Goal: Task Accomplishment & Management: Manage account settings

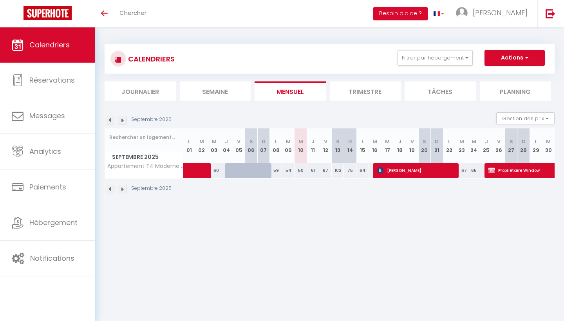
click at [111, 117] on img at bounding box center [110, 120] width 9 height 9
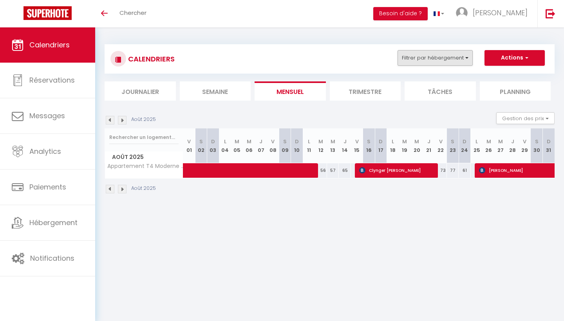
click at [429, 53] on button "Filtrer par hébergement" at bounding box center [434, 58] width 75 height 16
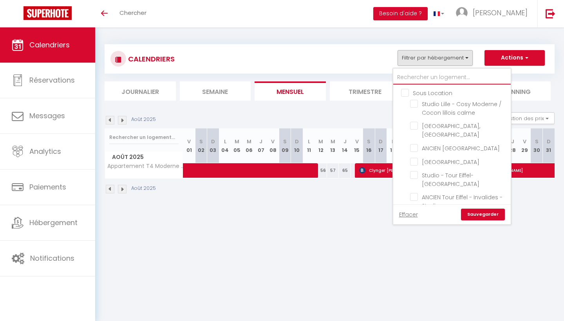
click at [419, 74] on input "text" at bounding box center [451, 77] width 117 height 14
type input "v"
checkbox input "false"
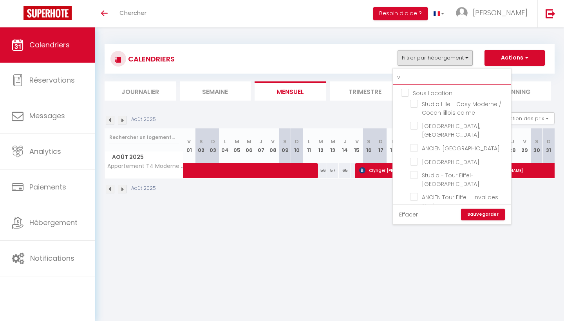
checkbox input "false"
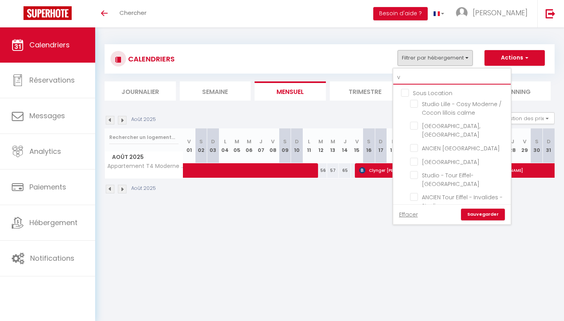
checkbox input "false"
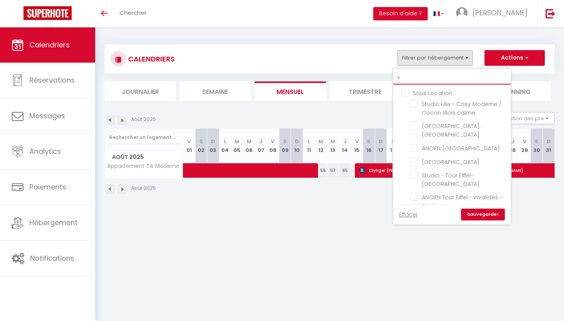
checkbox input "false"
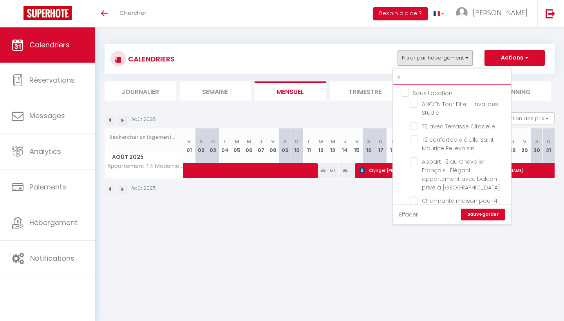
type input "vi"
checkbox input "false"
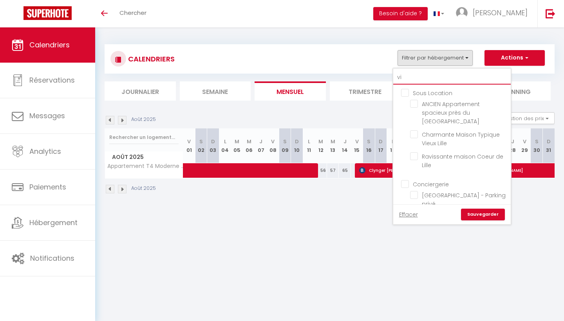
type input "v"
checkbox input "false"
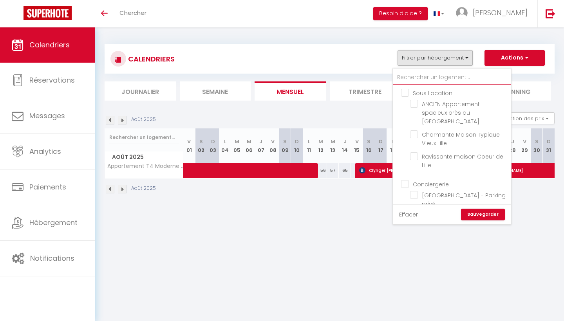
checkbox input "false"
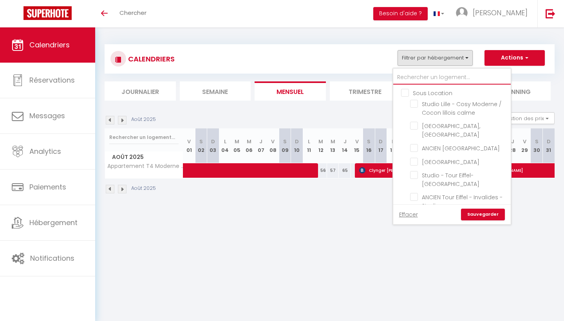
type input "V"
checkbox input "false"
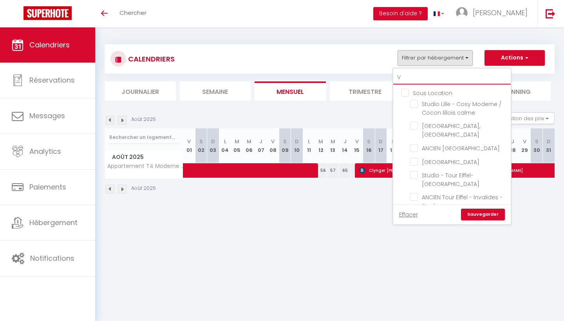
checkbox input "false"
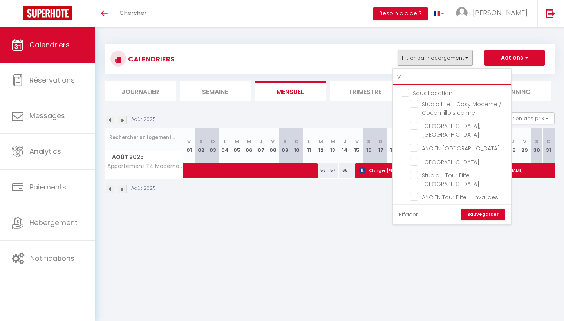
checkbox input "false"
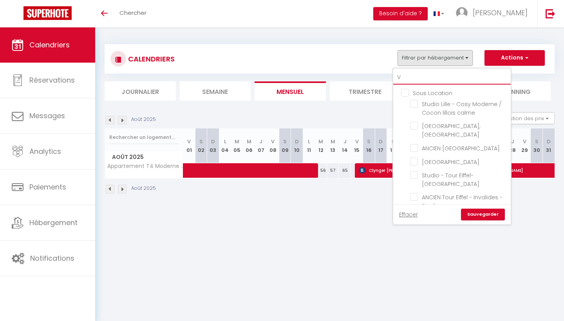
checkbox input "false"
type input "Vi"
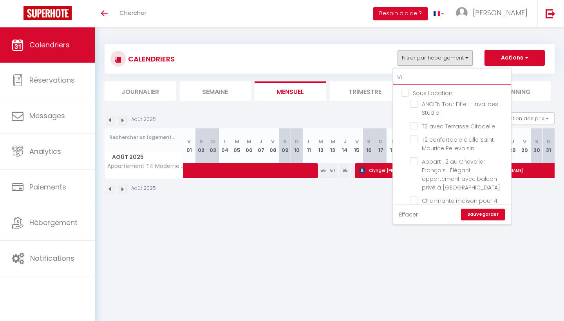
checkbox input "false"
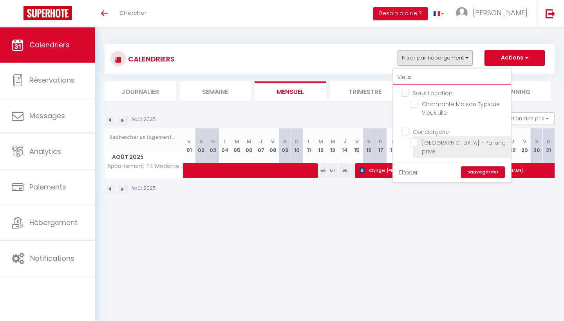
type input "Vieux"
click at [412, 142] on input "[GEOGRAPHIC_DATA] - Parking privé" at bounding box center [459, 143] width 98 height 8
checkbox input "true"
checkbox input "false"
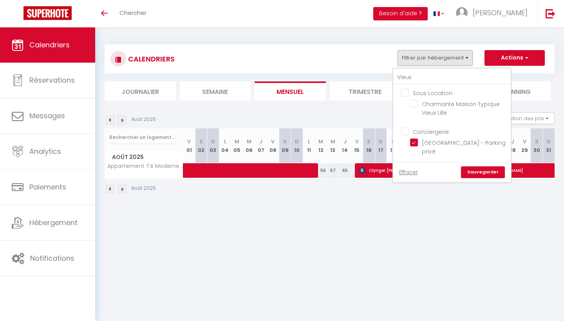
click at [474, 173] on link "Sauvegarder" at bounding box center [483, 172] width 44 height 12
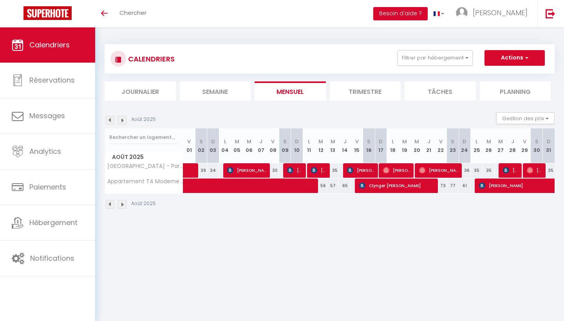
click at [123, 118] on img at bounding box center [122, 120] width 9 height 9
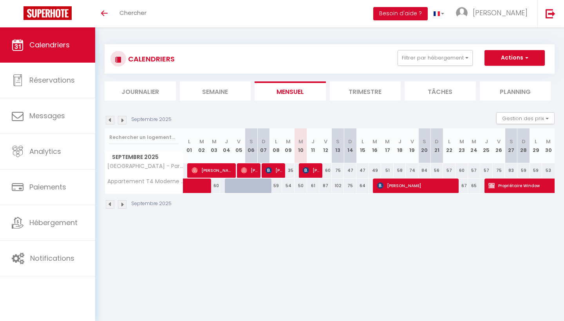
click at [120, 120] on img at bounding box center [122, 120] width 9 height 9
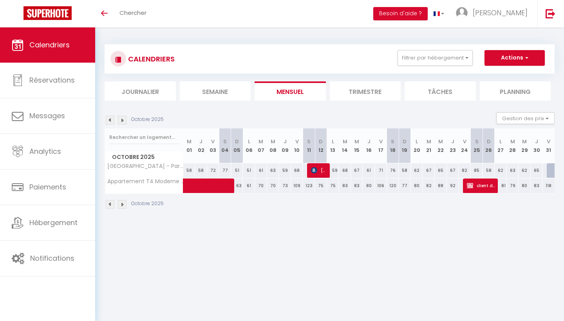
click at [121, 120] on img at bounding box center [122, 120] width 9 height 9
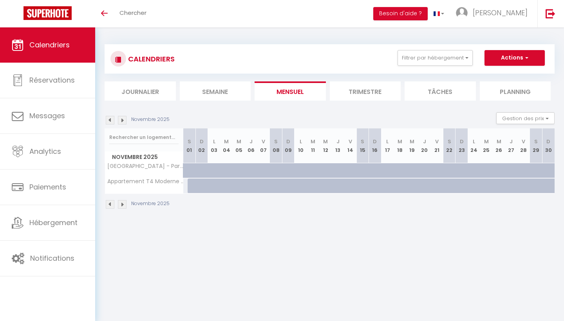
click at [110, 120] on img at bounding box center [110, 120] width 9 height 9
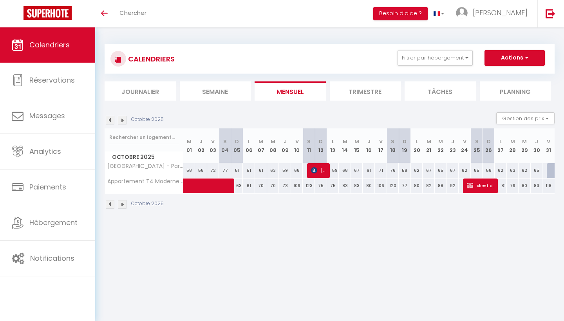
click at [110, 121] on img at bounding box center [110, 120] width 9 height 9
select select
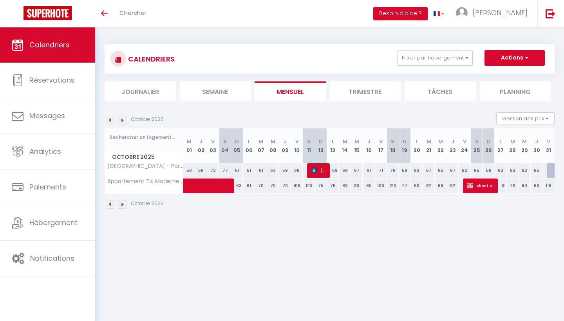
select select
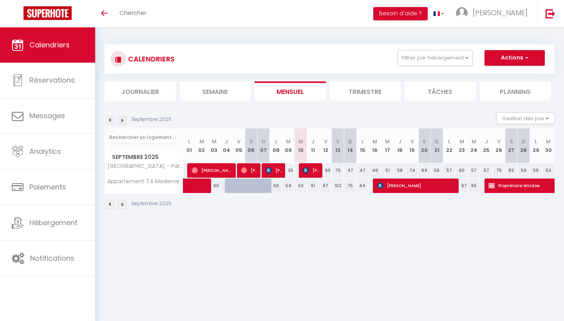
click at [310, 169] on span "[PERSON_NAME]" at bounding box center [311, 170] width 17 height 15
select select "OK"
select select "KO"
select select "0"
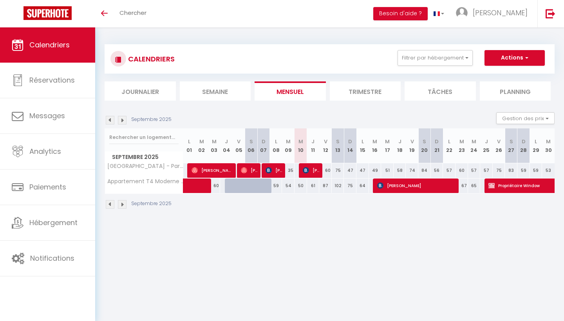
select select "1"
select select
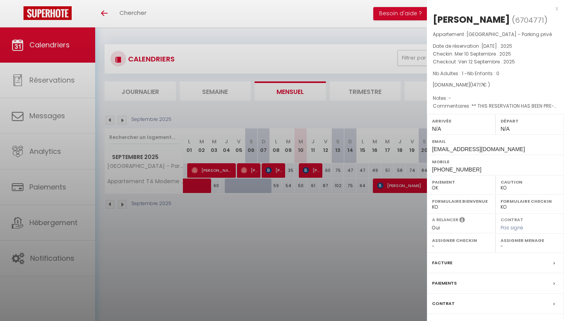
select select "34293"
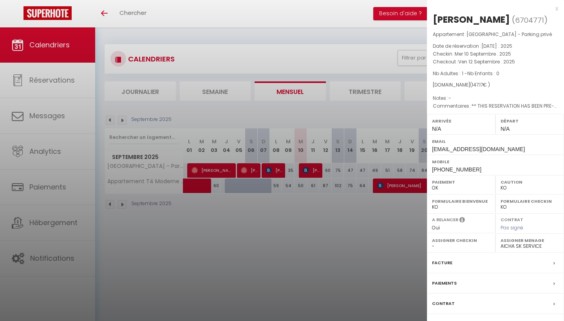
drag, startPoint x: 483, startPoint y: 109, endPoint x: 467, endPoint y: 108, distance: 15.7
click at [470, 88] on span "( 147.17 € )" at bounding box center [480, 84] width 20 height 7
click at [377, 117] on div at bounding box center [282, 160] width 564 height 321
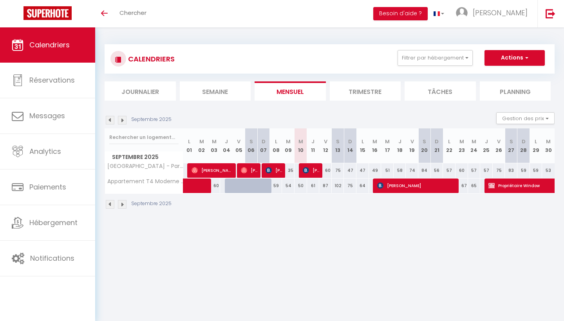
click at [310, 166] on span "[PERSON_NAME]" at bounding box center [311, 170] width 17 height 15
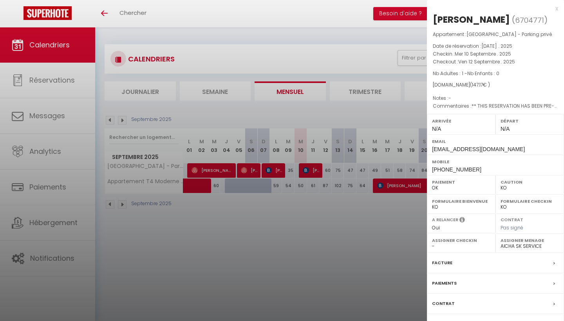
click at [313, 156] on div at bounding box center [282, 160] width 564 height 321
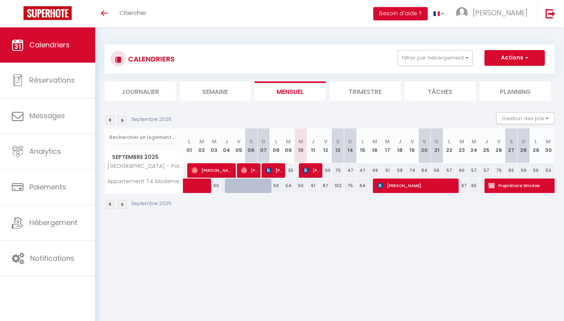
click at [120, 117] on img at bounding box center [122, 120] width 9 height 9
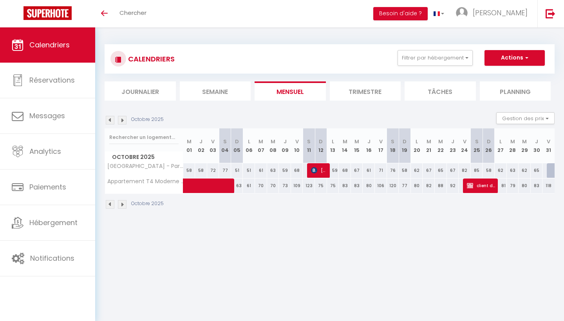
click at [110, 120] on img at bounding box center [110, 120] width 9 height 9
select select "KO"
select select "0"
select select "34293"
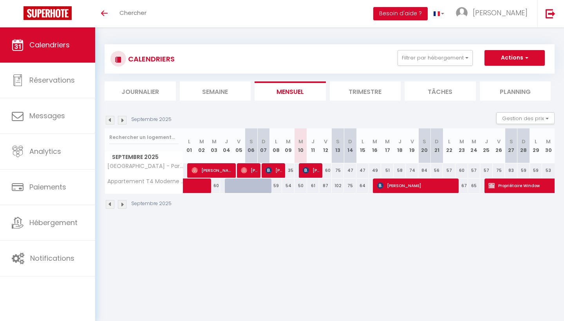
click at [308, 167] on img at bounding box center [306, 170] width 6 height 6
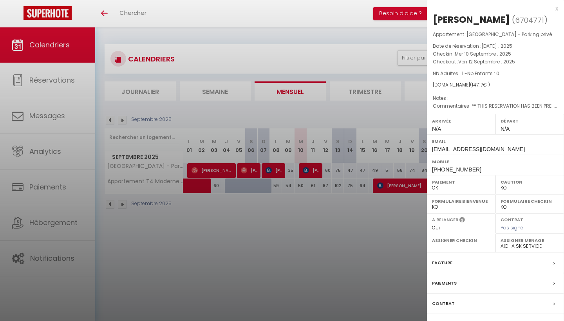
click at [345, 157] on div at bounding box center [282, 160] width 564 height 321
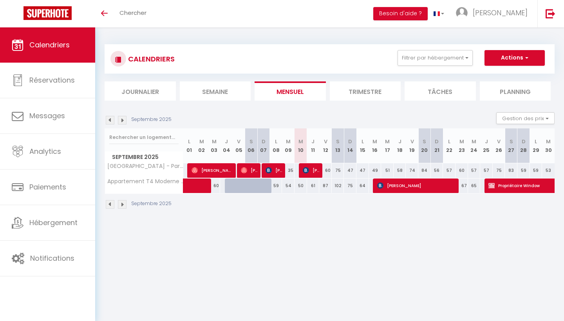
click at [124, 120] on img at bounding box center [122, 120] width 9 height 9
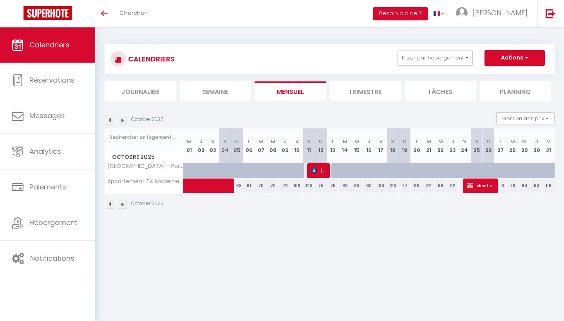
click at [111, 119] on img at bounding box center [110, 120] width 9 height 9
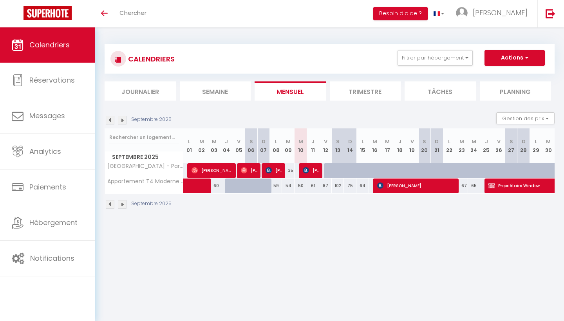
click at [119, 119] on img at bounding box center [122, 120] width 9 height 9
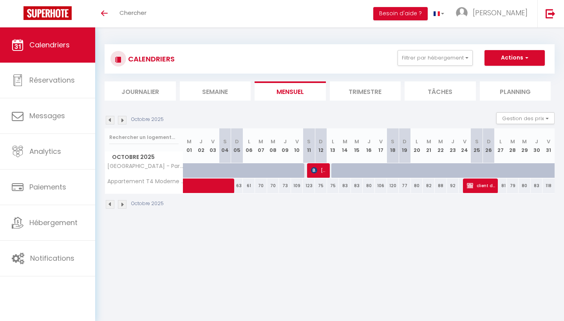
click at [112, 117] on img at bounding box center [110, 120] width 9 height 9
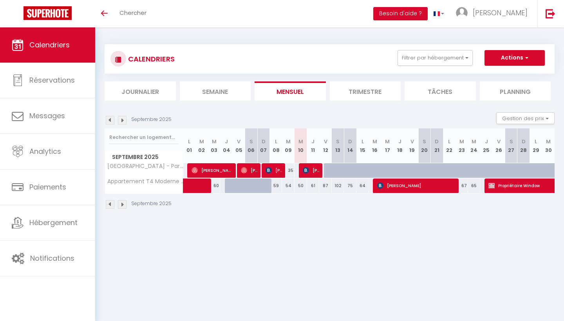
click at [120, 119] on img at bounding box center [122, 120] width 9 height 9
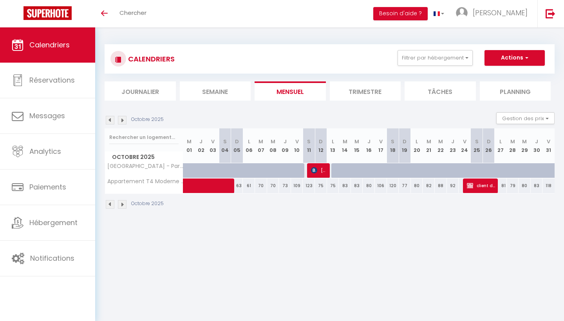
click at [112, 119] on img at bounding box center [110, 120] width 9 height 9
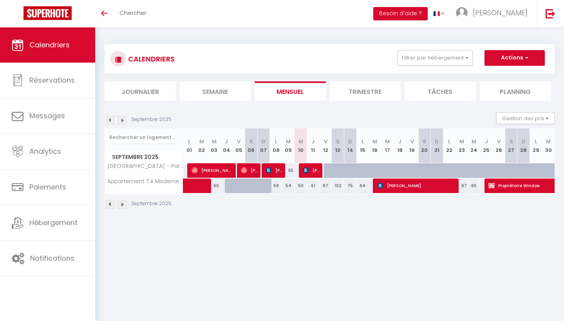
click at [306, 168] on img at bounding box center [306, 170] width 6 height 6
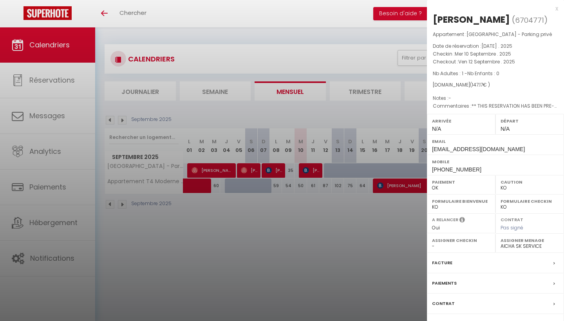
click at [339, 135] on div at bounding box center [282, 160] width 564 height 321
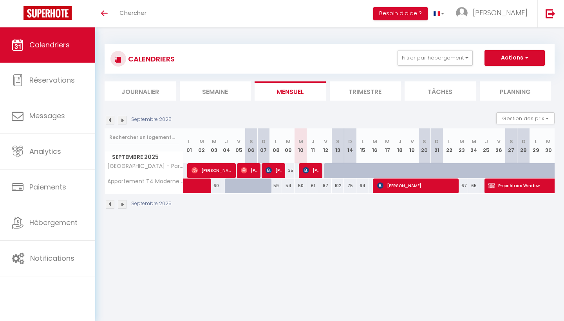
click at [314, 171] on span "[PERSON_NAME]" at bounding box center [311, 170] width 17 height 15
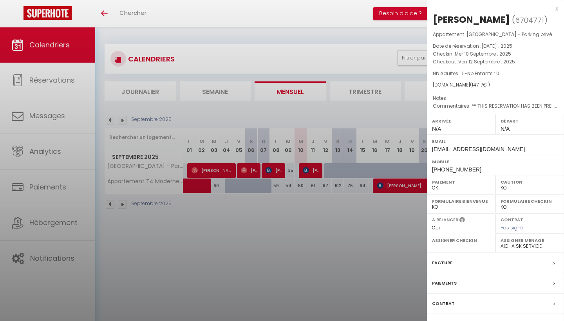
click at [322, 123] on div at bounding box center [282, 160] width 564 height 321
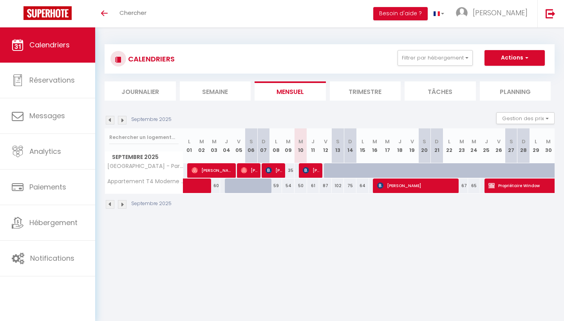
click at [121, 118] on img at bounding box center [122, 120] width 9 height 9
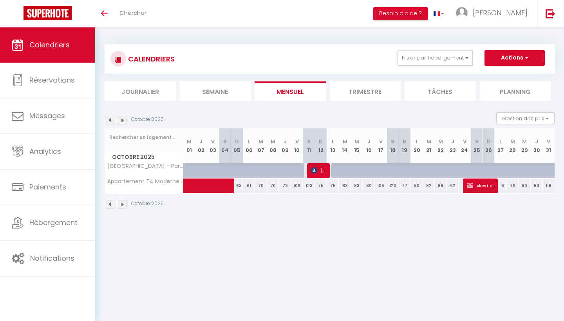
click at [110, 116] on img at bounding box center [110, 120] width 9 height 9
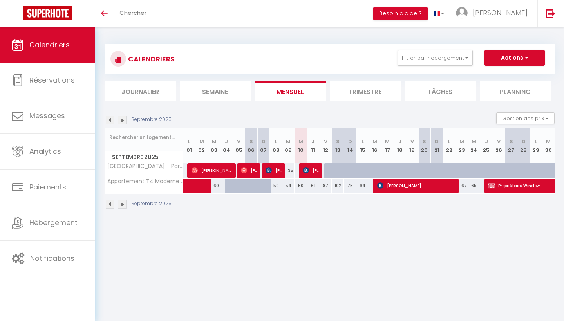
click at [110, 121] on img at bounding box center [110, 120] width 9 height 9
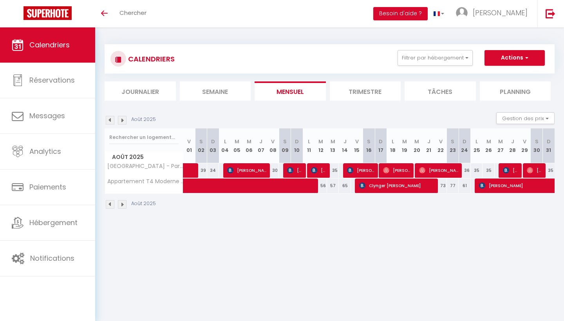
click at [126, 118] on img at bounding box center [122, 120] width 9 height 9
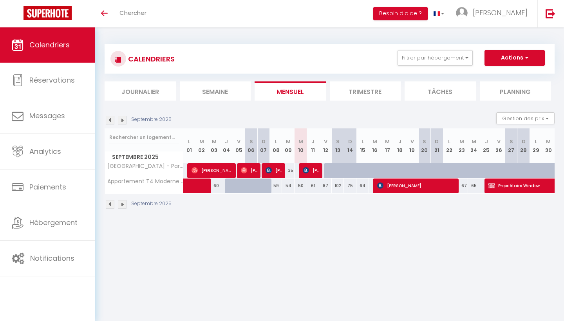
click at [115, 120] on div "Septembre 2025" at bounding box center [138, 120] width 69 height 9
click at [108, 120] on img at bounding box center [110, 120] width 9 height 9
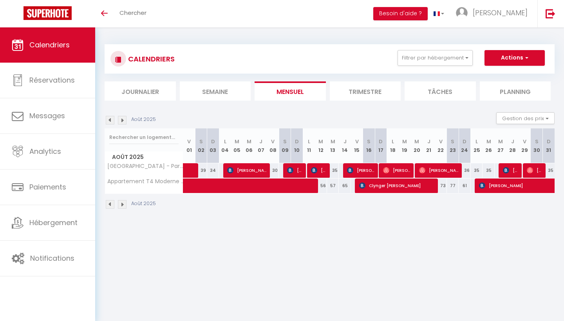
click at [109, 120] on img at bounding box center [110, 120] width 9 height 9
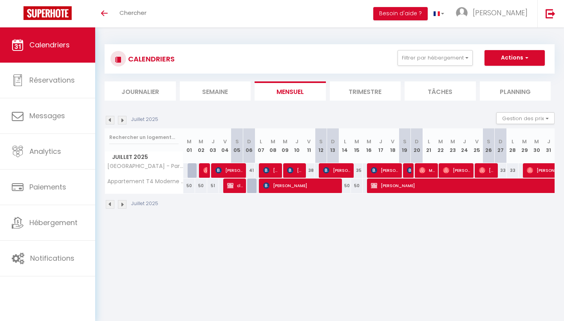
click at [125, 121] on img at bounding box center [122, 120] width 9 height 9
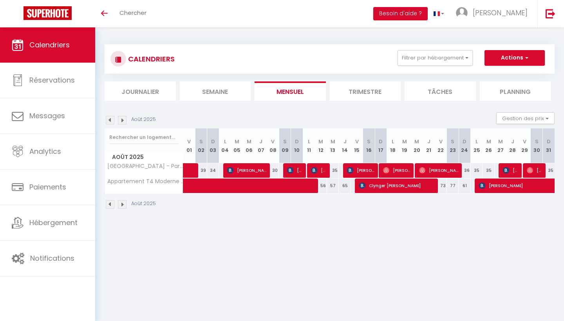
click at [125, 121] on img at bounding box center [122, 120] width 9 height 9
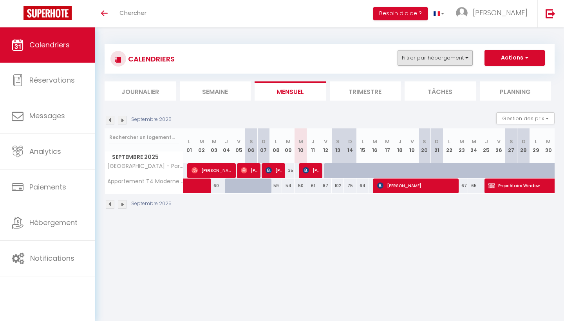
click at [452, 58] on button "Filtrer par hébergement" at bounding box center [434, 58] width 75 height 16
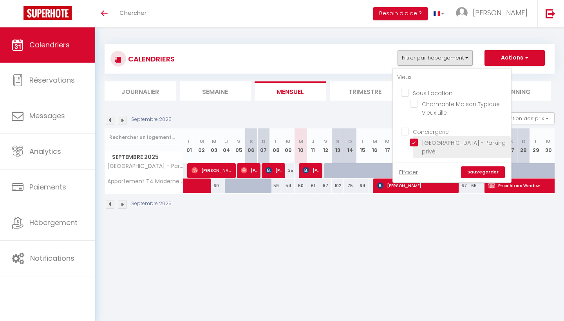
click at [412, 142] on input "[GEOGRAPHIC_DATA] - Parking privé" at bounding box center [459, 143] width 98 height 8
checkbox input "false"
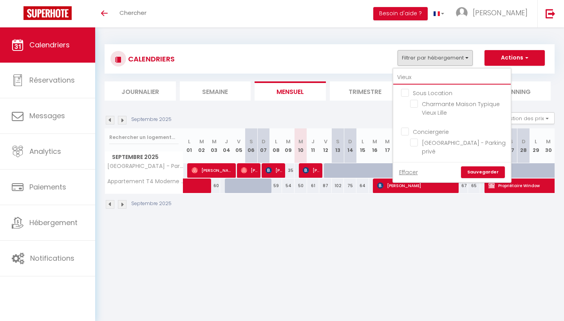
drag, startPoint x: 421, startPoint y: 79, endPoint x: 391, endPoint y: 81, distance: 29.8
click at [391, 81] on div "CALENDRIERS Filtrer par hébergement Vieux Sous Location [GEOGRAPHIC_DATA] Maiso…" at bounding box center [329, 72] width 450 height 56
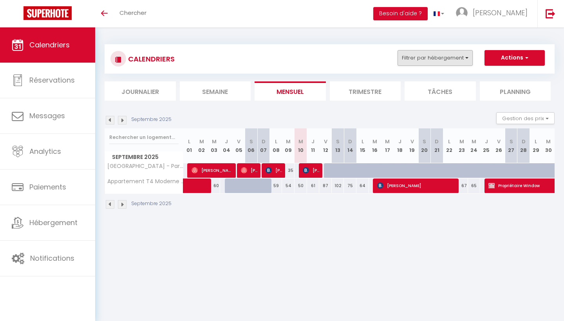
click at [450, 61] on button "Filtrer par hébergement" at bounding box center [434, 58] width 75 height 16
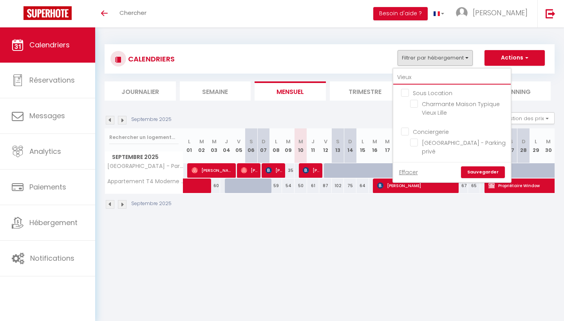
click at [441, 75] on input "Vieux" at bounding box center [451, 77] width 117 height 14
click at [487, 171] on link "Sauvegarder" at bounding box center [483, 172] width 44 height 12
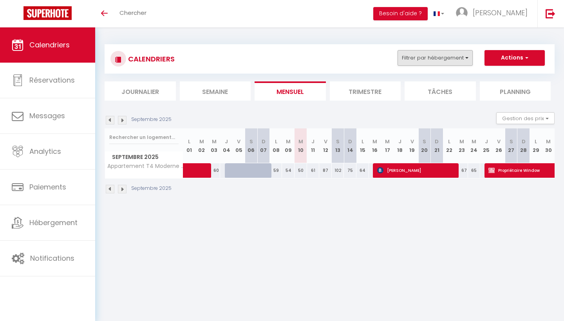
click at [439, 64] on button "Filtrer par hébergement" at bounding box center [434, 58] width 75 height 16
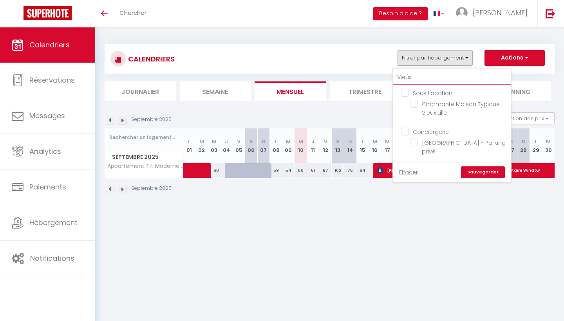
click at [412, 74] on input "Vieux" at bounding box center [451, 77] width 117 height 14
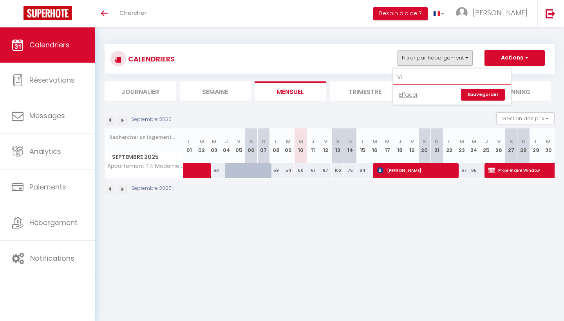
type input "V"
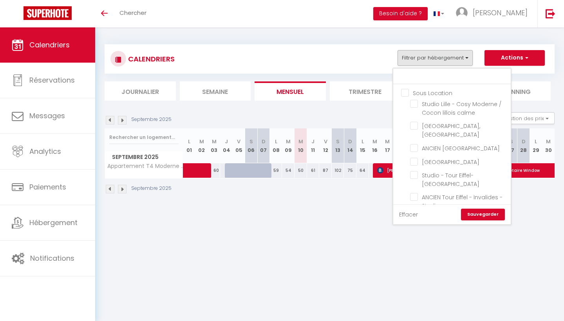
click at [405, 212] on link "Effacer" at bounding box center [408, 214] width 19 height 9
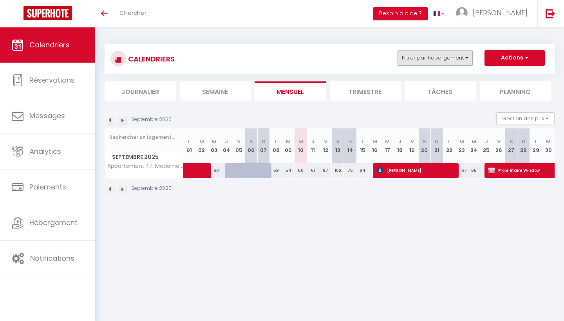
click at [438, 63] on button "Filtrer par hébergement" at bounding box center [434, 58] width 75 height 16
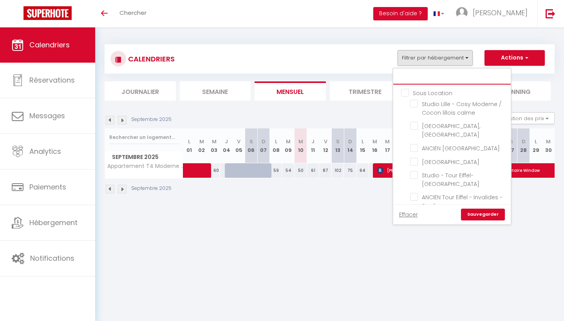
click at [433, 83] on input "text" at bounding box center [451, 77] width 117 height 14
click at [483, 215] on link "Sauvegarder" at bounding box center [483, 215] width 44 height 12
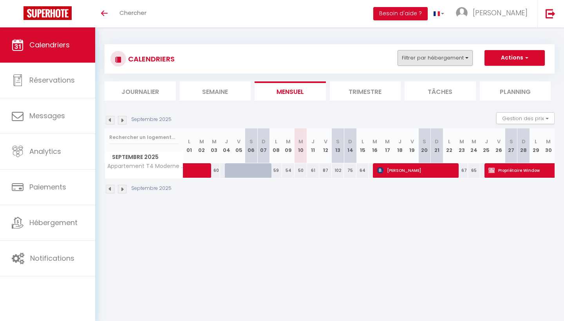
click at [452, 61] on button "Filtrer par hébergement" at bounding box center [434, 58] width 75 height 16
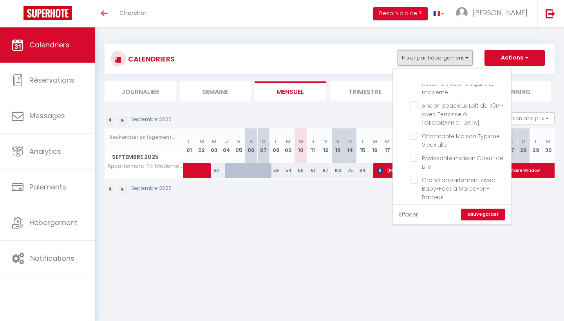
scroll to position [372, 0]
click at [412, 206] on input "Appartement T4 Moderne et Spacieux à [GEOGRAPHIC_DATA]" at bounding box center [459, 210] width 98 height 8
checkbox input "false"
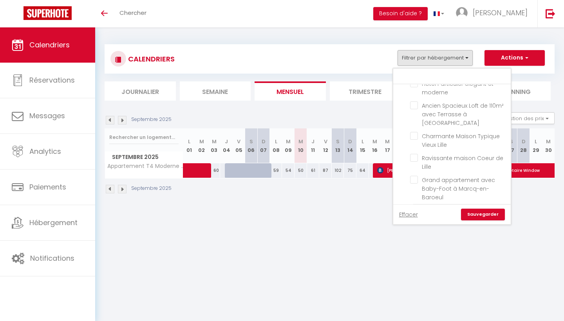
checkbox input "false"
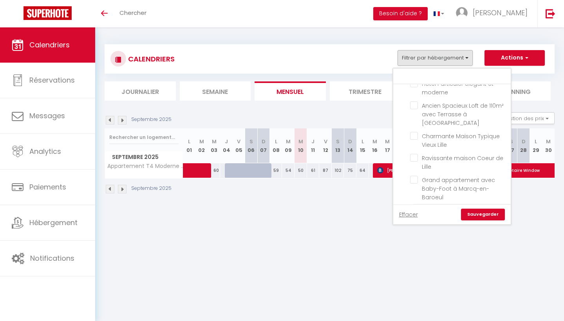
checkbox input "false"
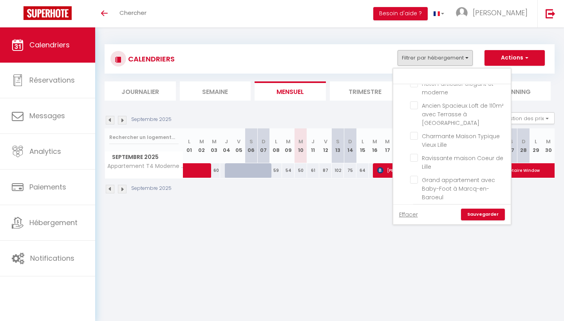
checkbox input "false"
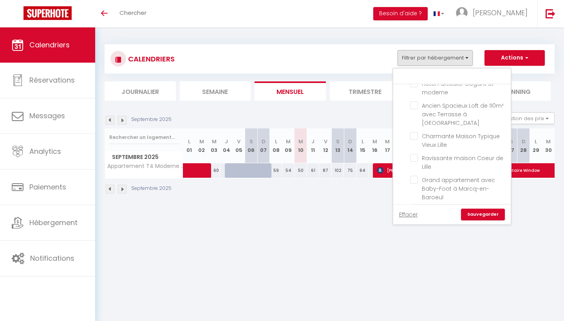
checkbox input "false"
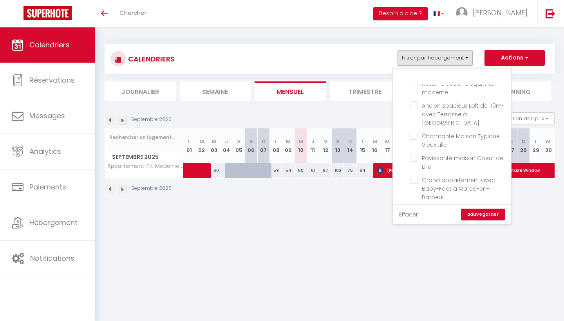
checkbox input "false"
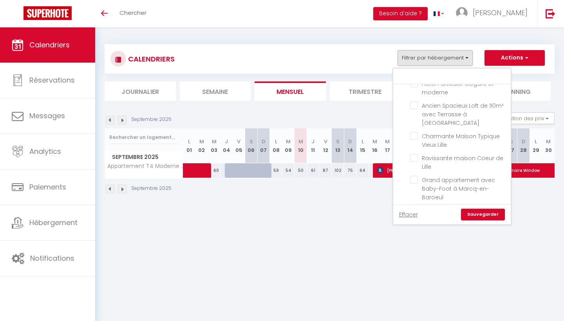
checkbox input "false"
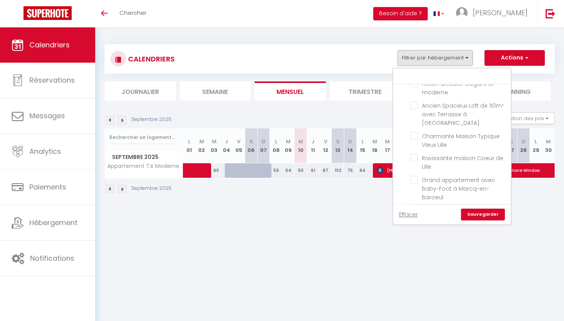
checkbox input "false"
click at [483, 215] on link "Sauvegarder" at bounding box center [483, 215] width 44 height 12
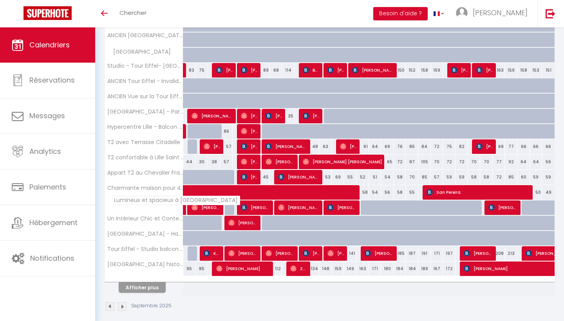
scroll to position [192, 0]
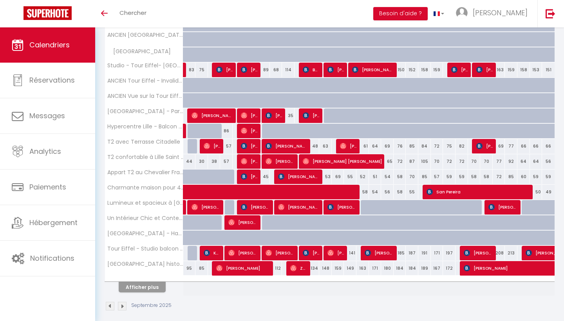
click at [150, 286] on button "Afficher plus" at bounding box center [142, 287] width 47 height 11
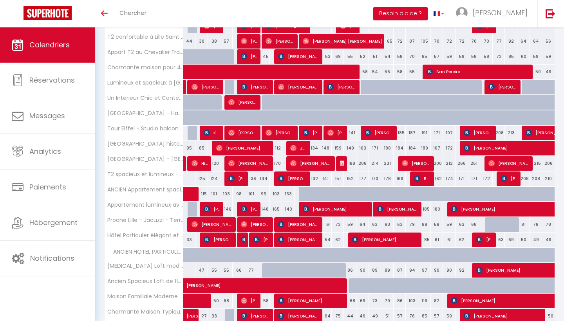
scroll to position [313, 0]
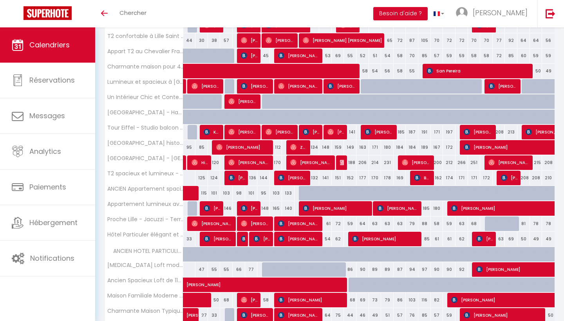
click at [281, 296] on span "[PERSON_NAME]" at bounding box center [311, 299] width 67 height 15
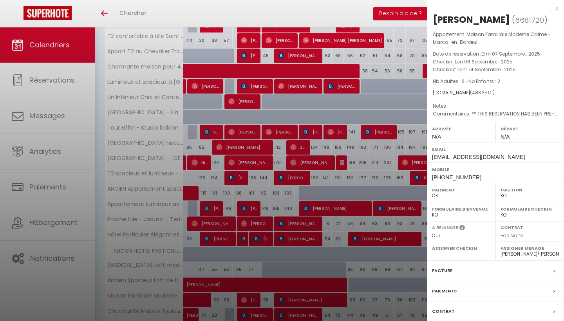
click at [258, 274] on div at bounding box center [282, 160] width 564 height 321
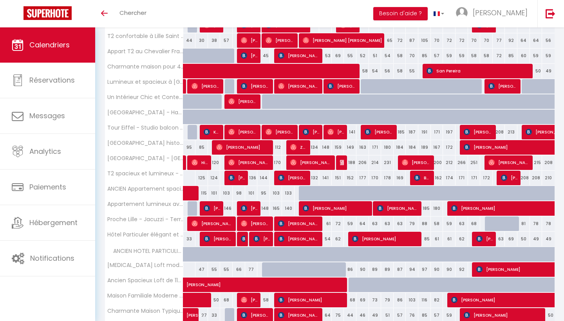
click at [311, 298] on span "[PERSON_NAME]" at bounding box center [311, 299] width 67 height 15
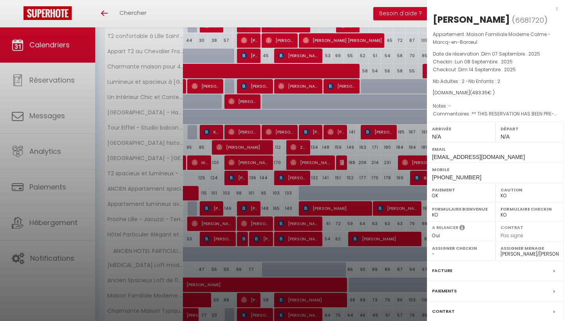
click at [355, 270] on div at bounding box center [282, 160] width 564 height 321
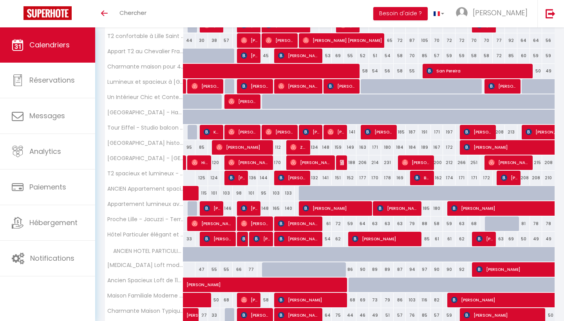
click at [317, 298] on span "[PERSON_NAME]" at bounding box center [311, 299] width 67 height 15
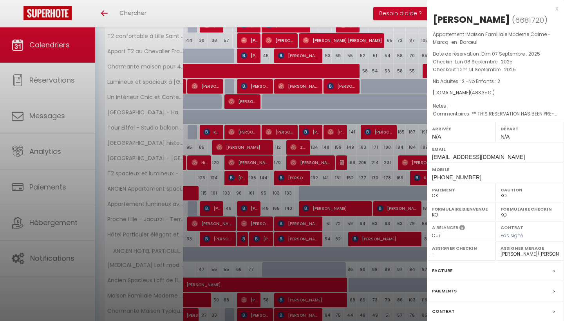
click at [353, 281] on div at bounding box center [282, 160] width 564 height 321
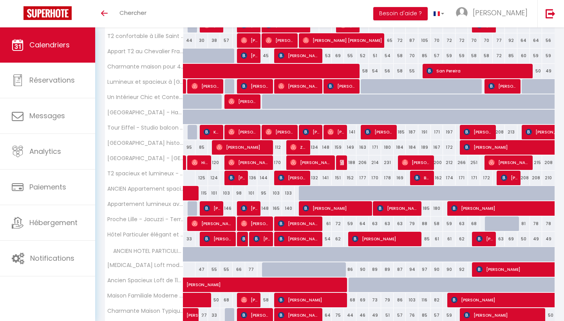
click at [318, 297] on span "[PERSON_NAME]" at bounding box center [311, 299] width 67 height 15
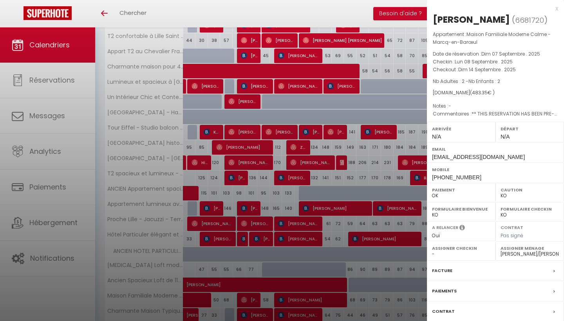
click at [374, 303] on div at bounding box center [282, 160] width 564 height 321
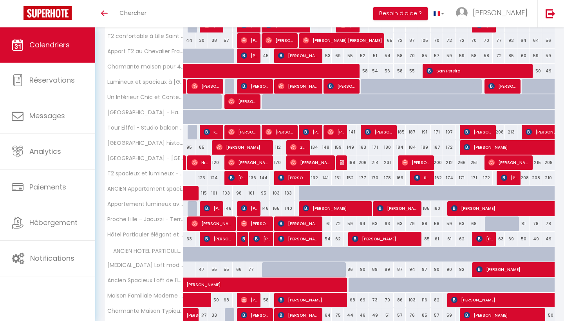
click at [330, 298] on span "[PERSON_NAME]" at bounding box center [311, 299] width 67 height 15
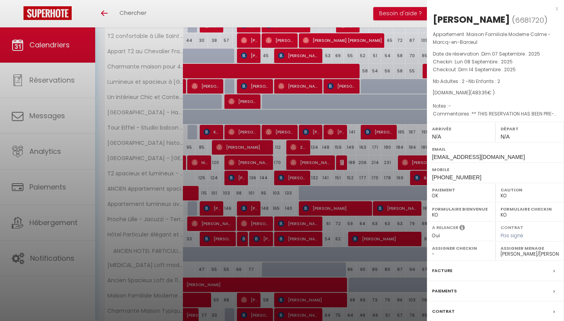
click at [358, 286] on div at bounding box center [282, 160] width 564 height 321
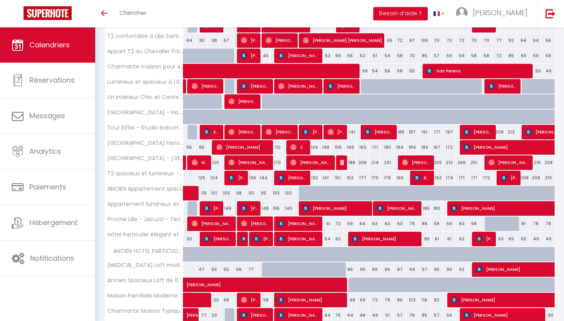
click at [334, 305] on span "[PERSON_NAME]" at bounding box center [311, 299] width 67 height 15
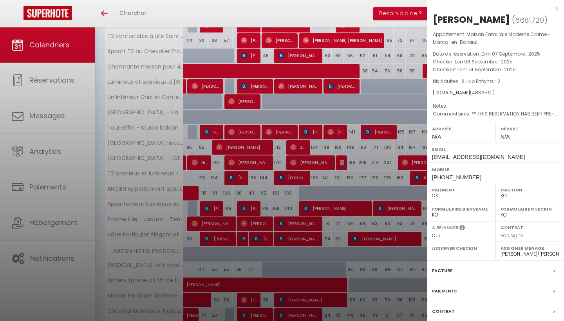
click at [364, 291] on div at bounding box center [282, 160] width 564 height 321
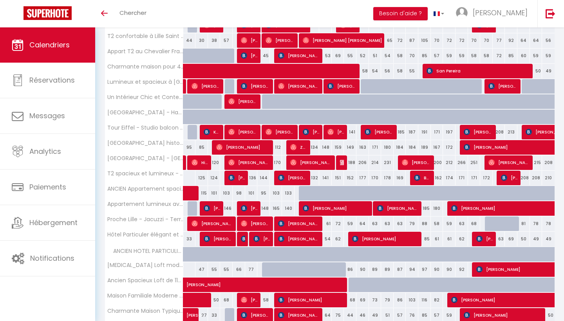
click at [340, 301] on span "[PERSON_NAME]" at bounding box center [311, 299] width 67 height 15
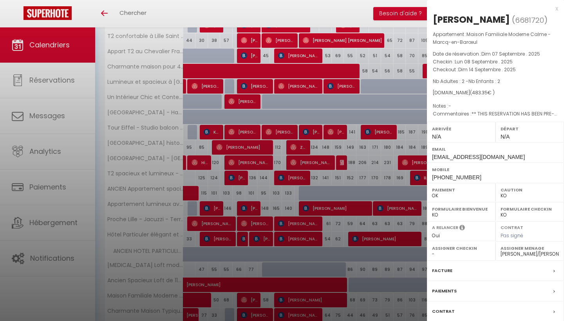
click at [360, 293] on div at bounding box center [282, 160] width 564 height 321
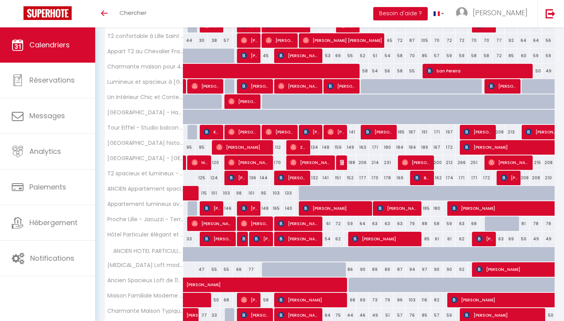
click at [340, 300] on span "[PERSON_NAME]" at bounding box center [311, 299] width 67 height 15
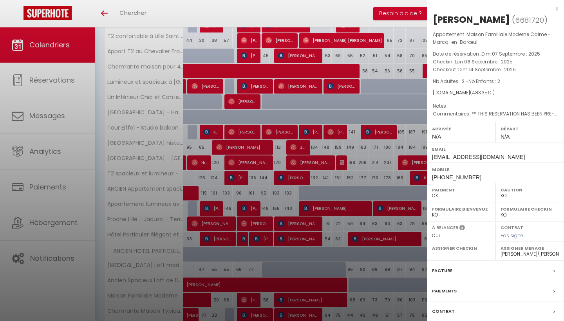
click at [357, 295] on div at bounding box center [282, 160] width 564 height 321
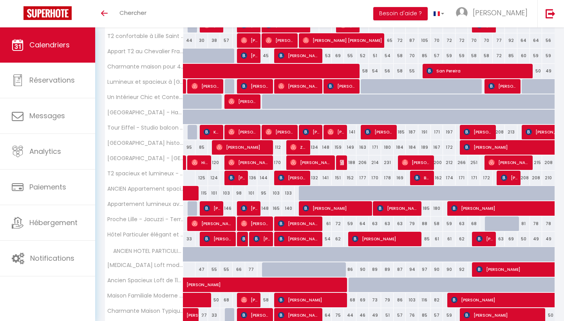
click at [338, 298] on span "[PERSON_NAME]" at bounding box center [311, 299] width 67 height 15
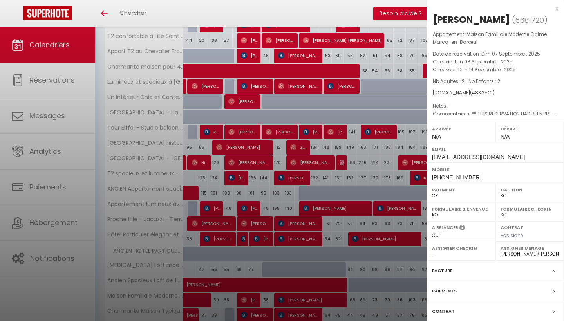
click at [358, 295] on div at bounding box center [282, 160] width 564 height 321
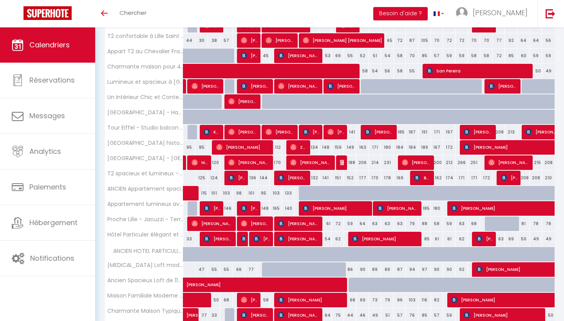
scroll to position [373, 0]
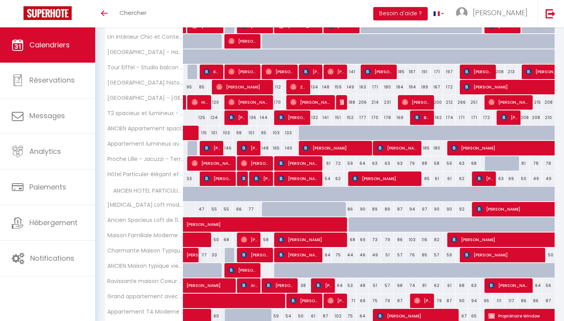
click at [294, 236] on span "[PERSON_NAME]" at bounding box center [311, 239] width 67 height 15
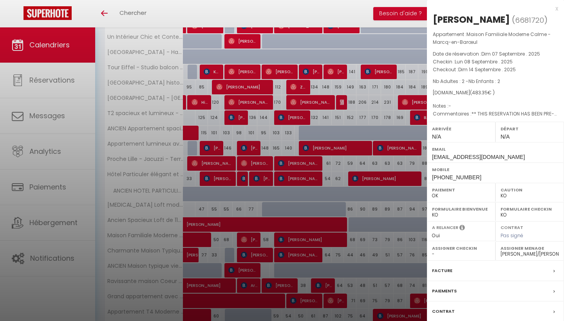
click at [310, 150] on div at bounding box center [282, 160] width 564 height 321
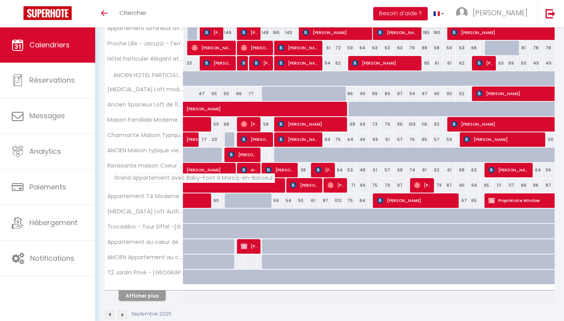
scroll to position [488, 0]
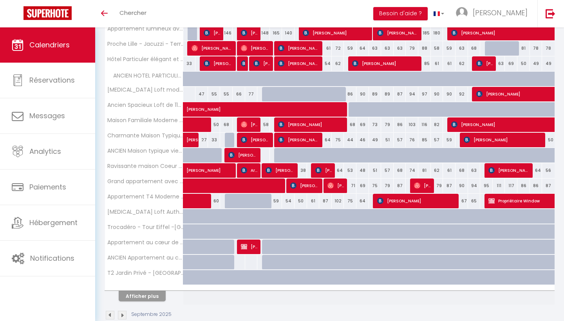
click at [292, 122] on span "[PERSON_NAME]" at bounding box center [311, 124] width 67 height 15
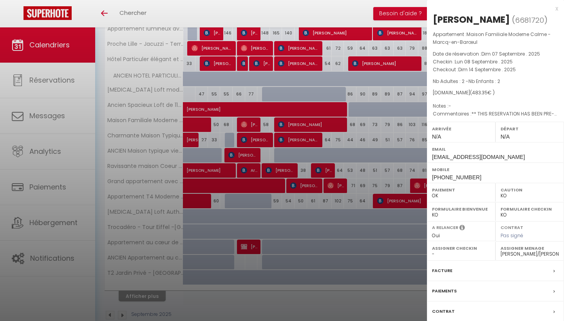
click at [254, 63] on div at bounding box center [282, 160] width 564 height 321
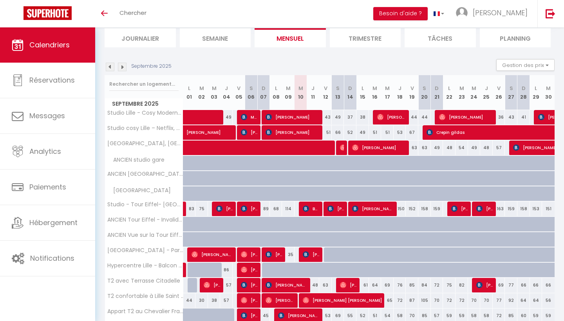
scroll to position [59, 0]
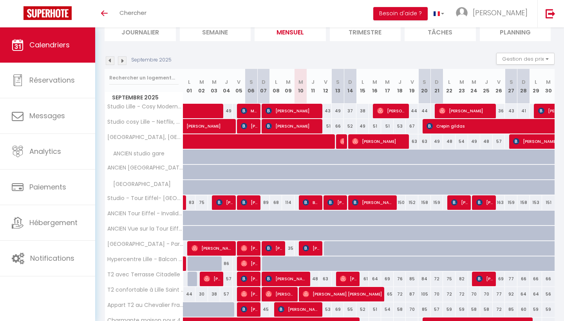
click at [315, 242] on span "[PERSON_NAME]" at bounding box center [311, 248] width 17 height 15
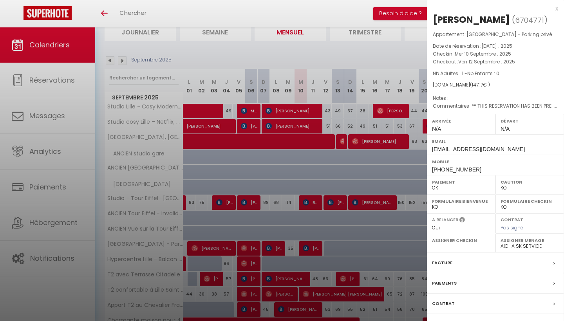
click at [232, 198] on div at bounding box center [282, 160] width 564 height 321
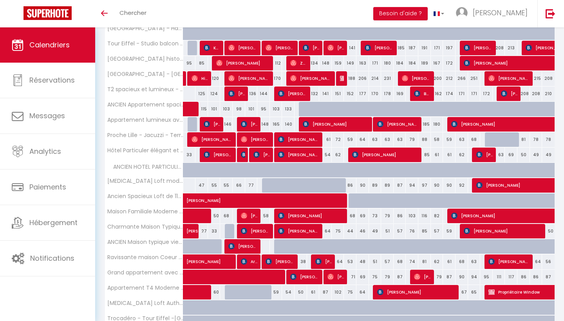
scroll to position [397, 0]
click at [283, 214] on img at bounding box center [281, 216] width 6 height 6
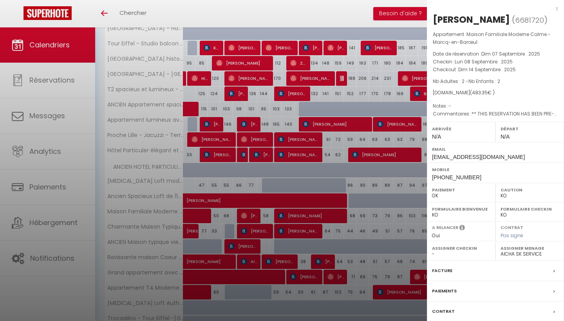
select select "25191"
